Goal: Information Seeking & Learning: Find specific fact

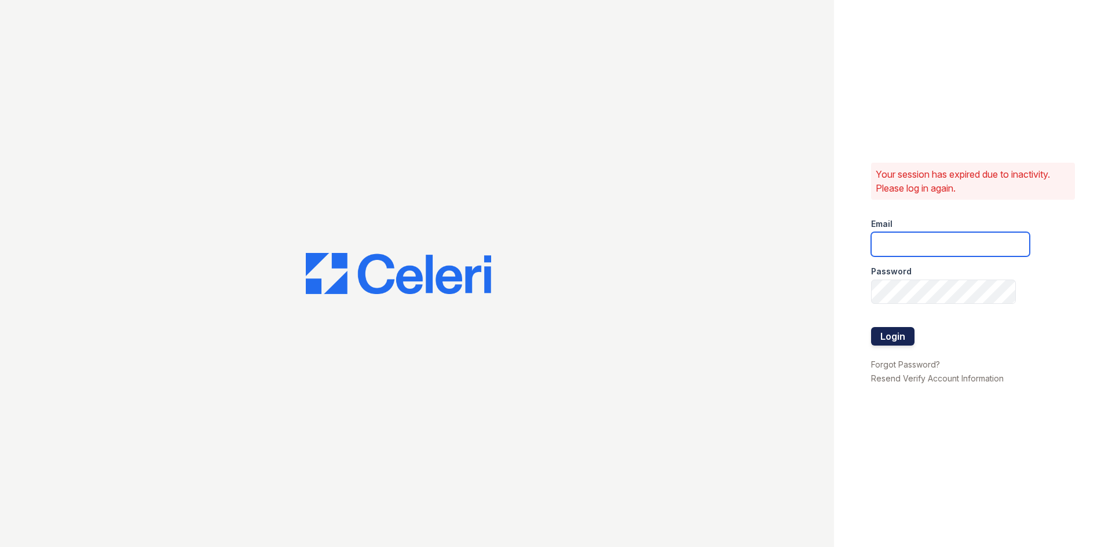
type input "renewonridgewoodtemp@trinity-pm.com"
click at [887, 339] on button "Login" at bounding box center [892, 336] width 43 height 19
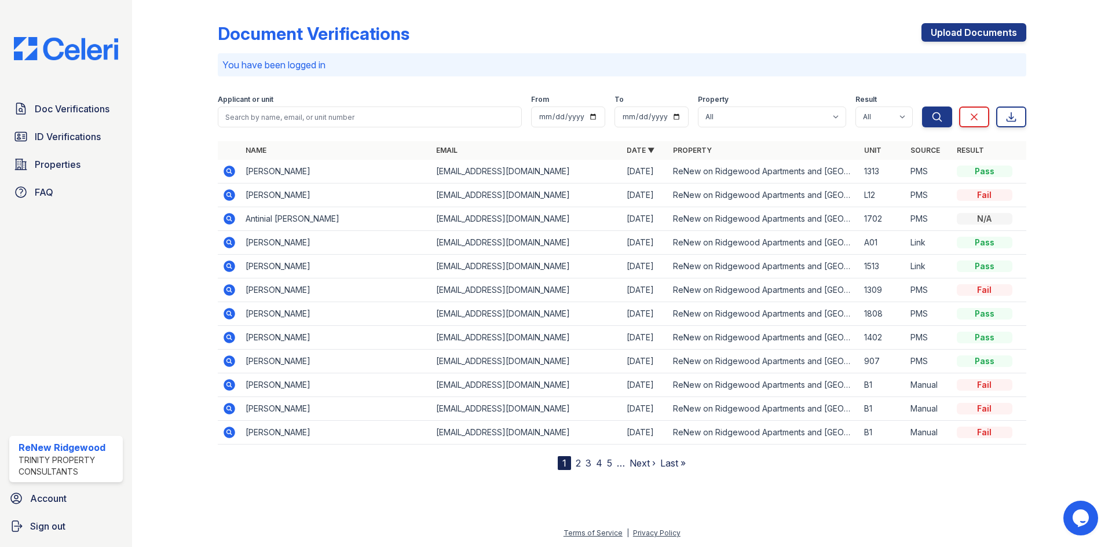
click at [230, 174] on icon at bounding box center [230, 172] width 12 height 12
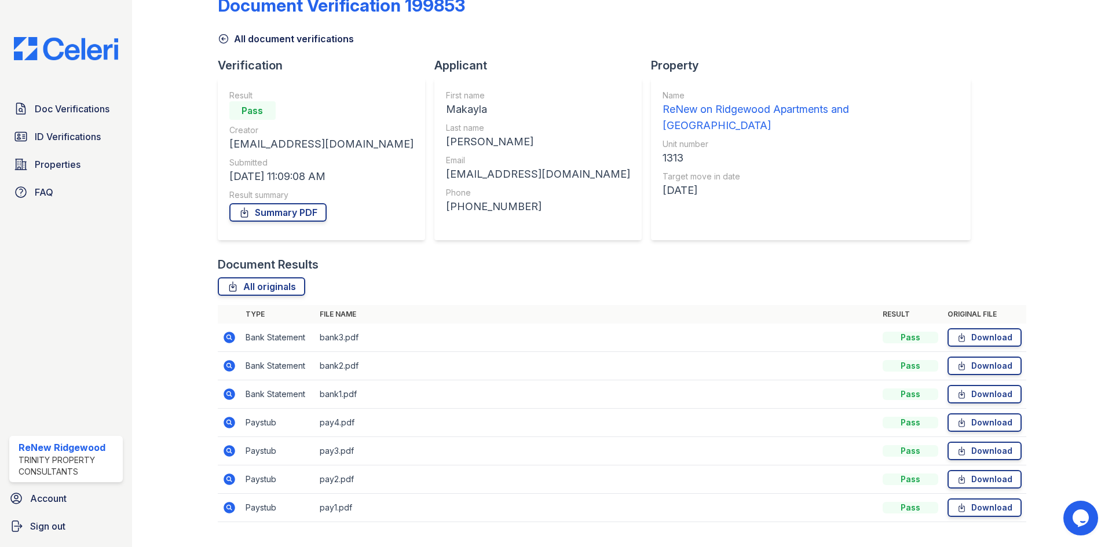
scroll to position [54, 0]
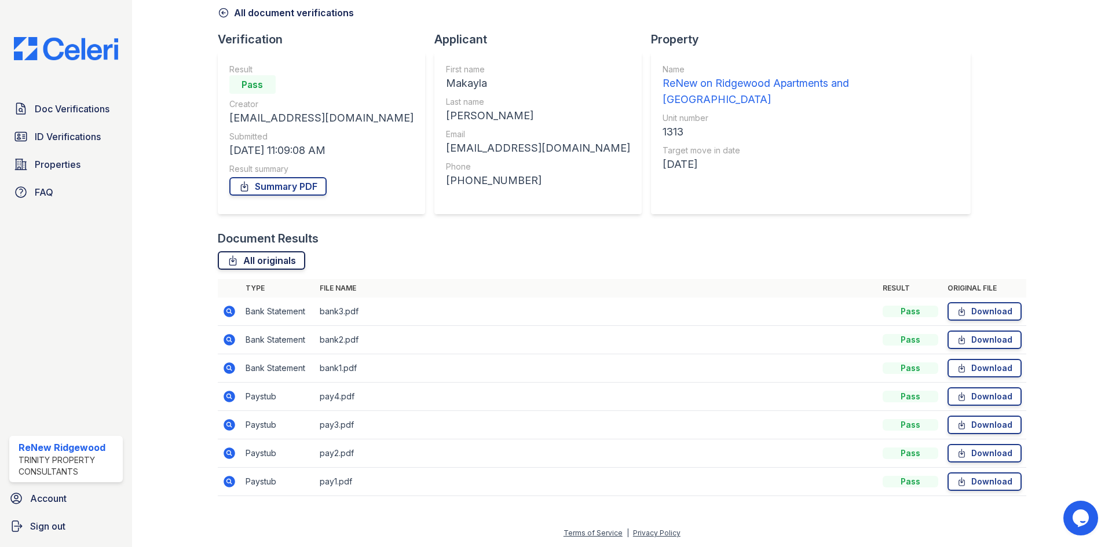
click at [255, 267] on link "All originals" at bounding box center [261, 260] width 87 height 19
click at [256, 262] on link "All originals" at bounding box center [261, 260] width 87 height 19
click at [67, 139] on span "ID Verifications" at bounding box center [68, 137] width 66 height 14
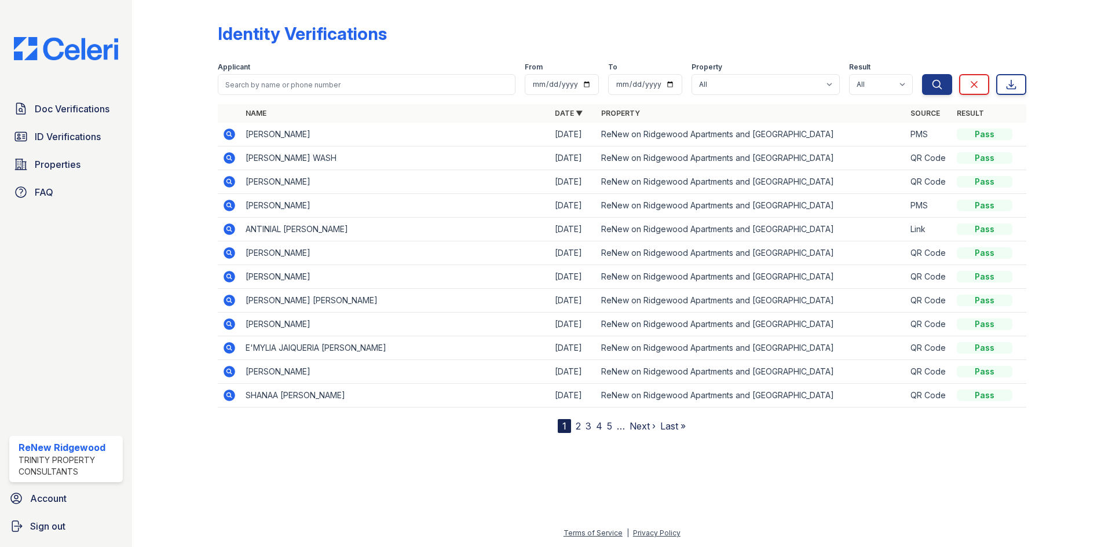
click at [226, 182] on icon at bounding box center [230, 182] width 12 height 12
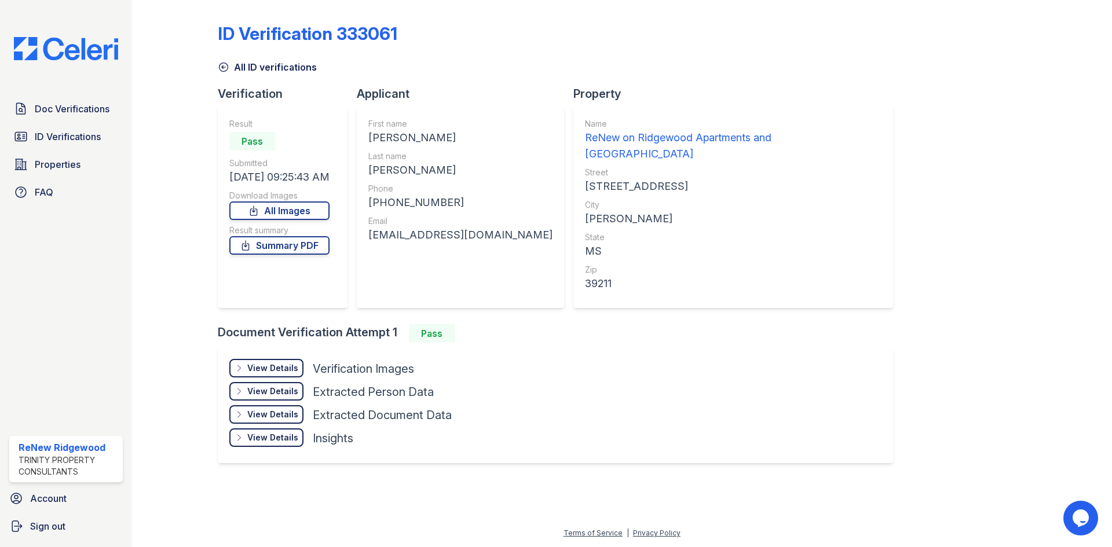
click at [264, 363] on div "View Details" at bounding box center [272, 369] width 51 height 12
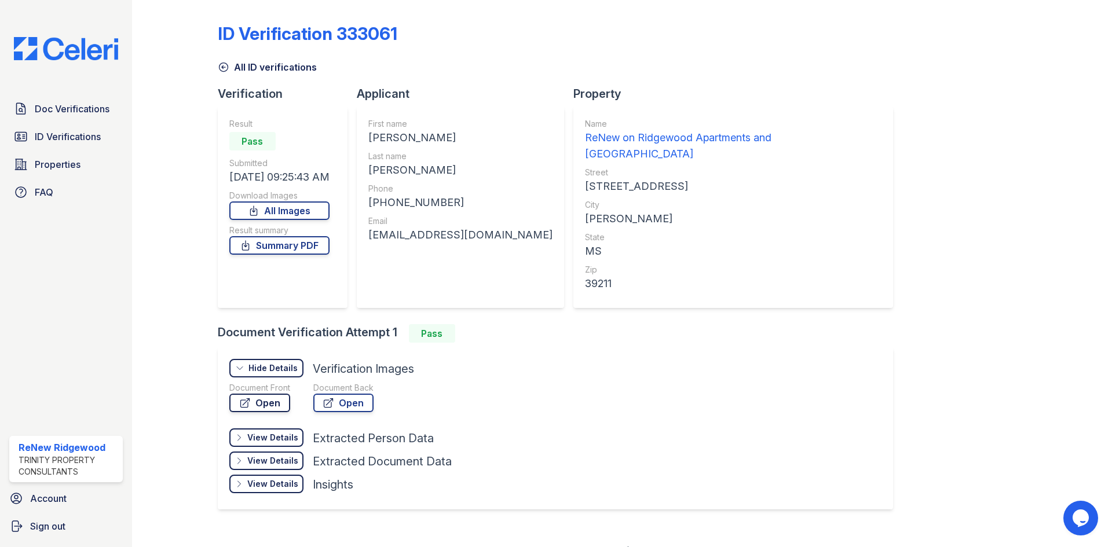
click at [264, 394] on link "Open" at bounding box center [259, 403] width 61 height 19
drag, startPoint x: 521, startPoint y: 237, endPoint x: 370, endPoint y: 244, distance: 151.3
click at [370, 244] on div "First name [PERSON_NAME] Last name [PERSON_NAME] Phone [PHONE_NUMBER] Email [EM…" at bounding box center [460, 207] width 184 height 178
copy div "[EMAIL_ADDRESS][DOMAIN_NAME]"
click at [515, 237] on div "[EMAIL_ADDRESS][DOMAIN_NAME]" at bounding box center [460, 235] width 184 height 16
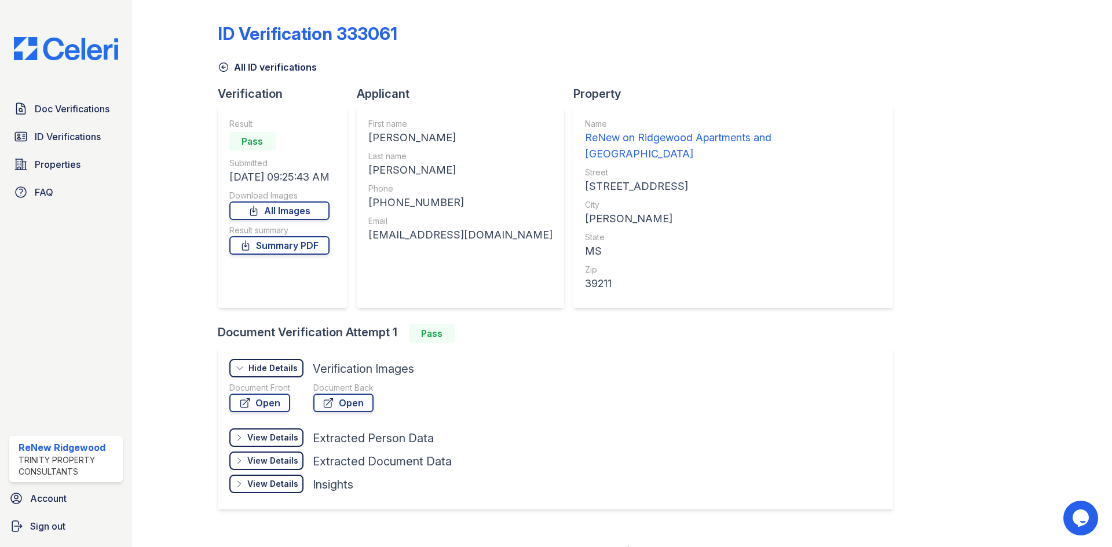
drag, startPoint x: 520, startPoint y: 235, endPoint x: 371, endPoint y: 231, distance: 148.9
click at [371, 231] on div "[EMAIL_ADDRESS][DOMAIN_NAME]" at bounding box center [460, 235] width 184 height 16
copy div "[EMAIL_ADDRESS][DOMAIN_NAME]"
